Goal: Information Seeking & Learning: Learn about a topic

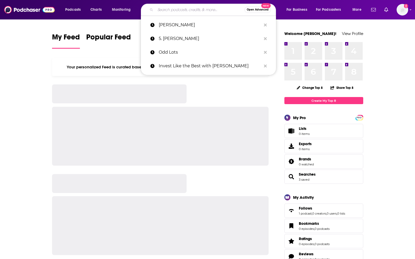
click at [178, 6] on input "Search podcasts, credits, & more..." at bounding box center [199, 10] width 89 height 8
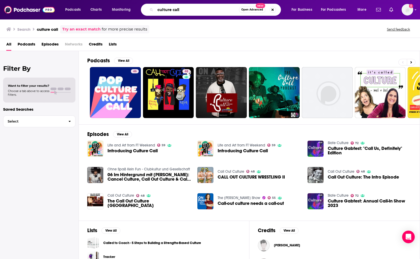
click at [197, 8] on input "culture call" at bounding box center [197, 10] width 84 height 8
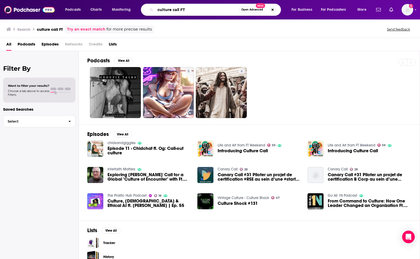
drag, startPoint x: 179, startPoint y: 9, endPoint x: 200, endPoint y: 10, distance: 20.8
click at [179, 9] on input "culture call FT" at bounding box center [197, 10] width 84 height 8
drag, startPoint x: 200, startPoint y: 10, endPoint x: 121, endPoint y: 12, distance: 78.4
click at [122, 12] on div "Podcasts Charts Monitoring culture call FT Open Advanced New For Business For P…" at bounding box center [217, 10] width 310 height 12
paste input "FT Tech Tonic"
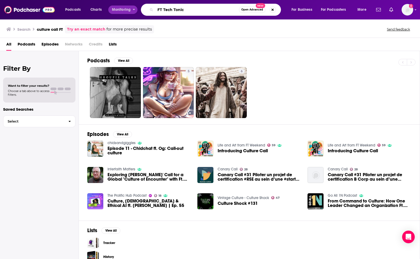
type input "FT Tech Tonic"
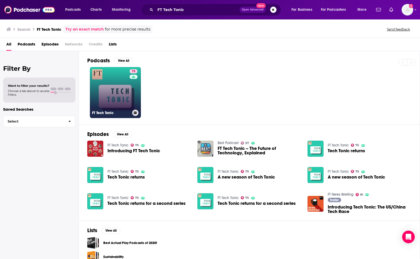
click at [131, 95] on div "75" at bounding box center [134, 89] width 9 height 40
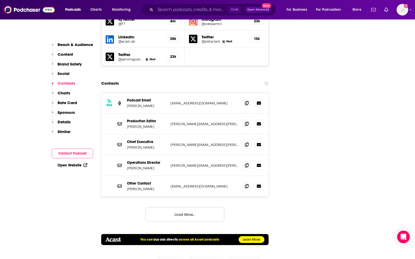
scroll to position [657, 0]
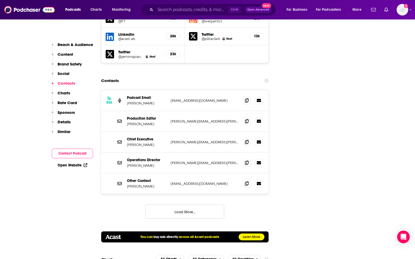
click at [184, 205] on button "Load More..." at bounding box center [184, 212] width 79 height 14
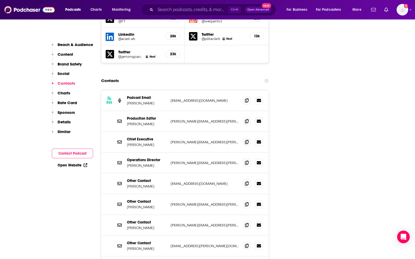
click at [69, 122] on p "Details" at bounding box center [64, 121] width 13 height 5
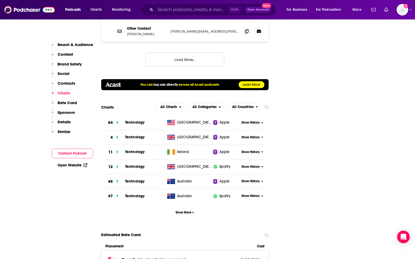
scroll to position [871, 0]
